Goal: Task Accomplishment & Management: Use online tool/utility

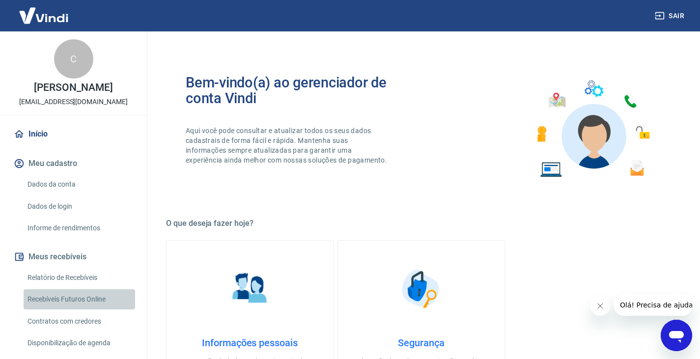
click at [88, 310] on link "Recebíveis Futuros Online" at bounding box center [80, 299] width 112 height 20
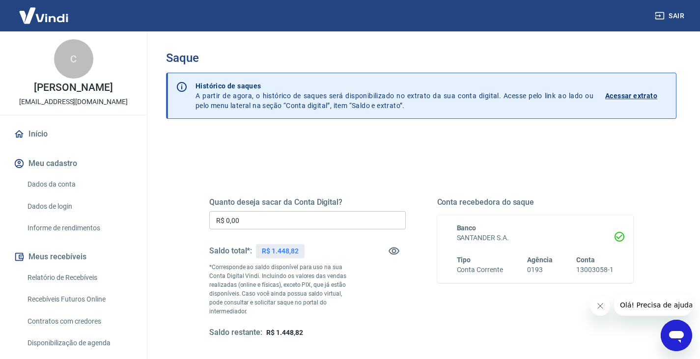
click at [682, 17] on button "Sair" at bounding box center [670, 16] width 35 height 18
